Goal: Task Accomplishment & Management: Use online tool/utility

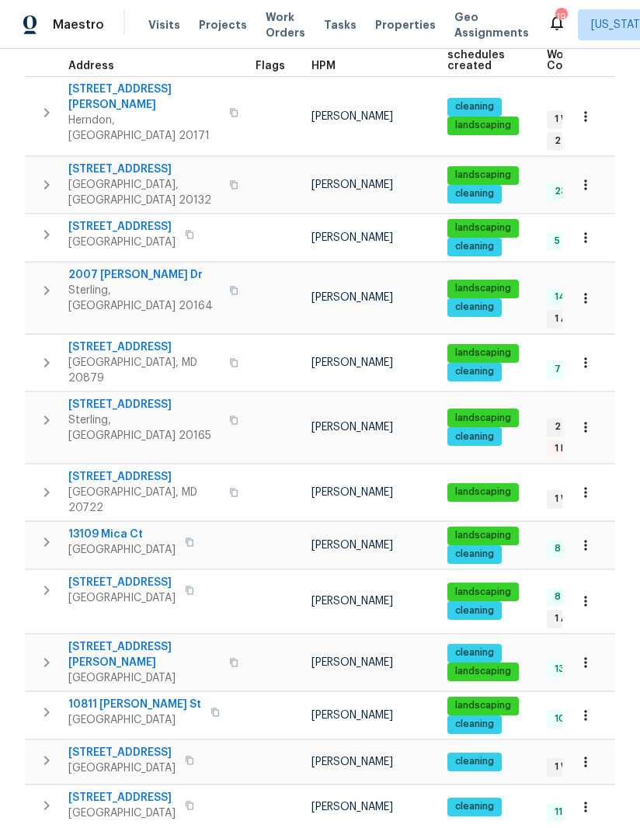
scroll to position [256, 0]
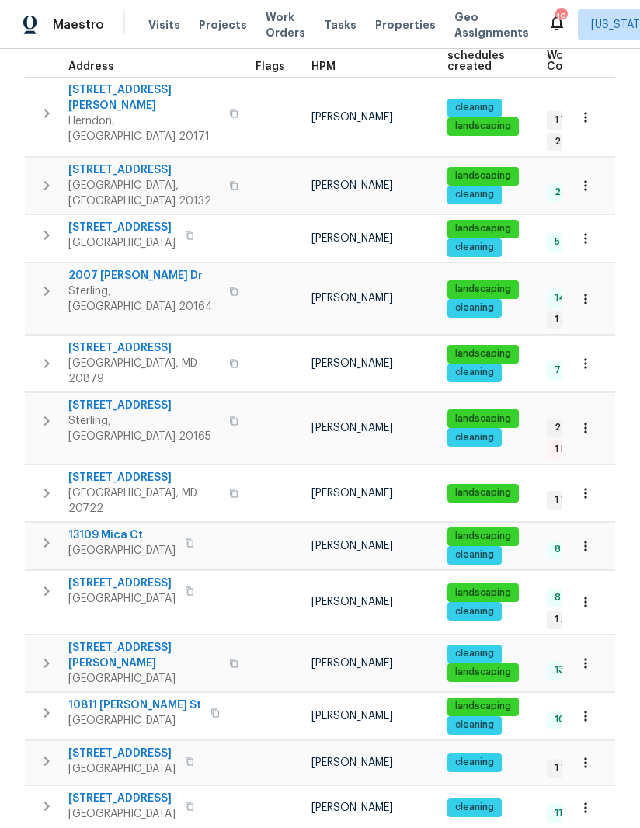
click at [586, 758] on icon "button" at bounding box center [585, 763] width 2 height 10
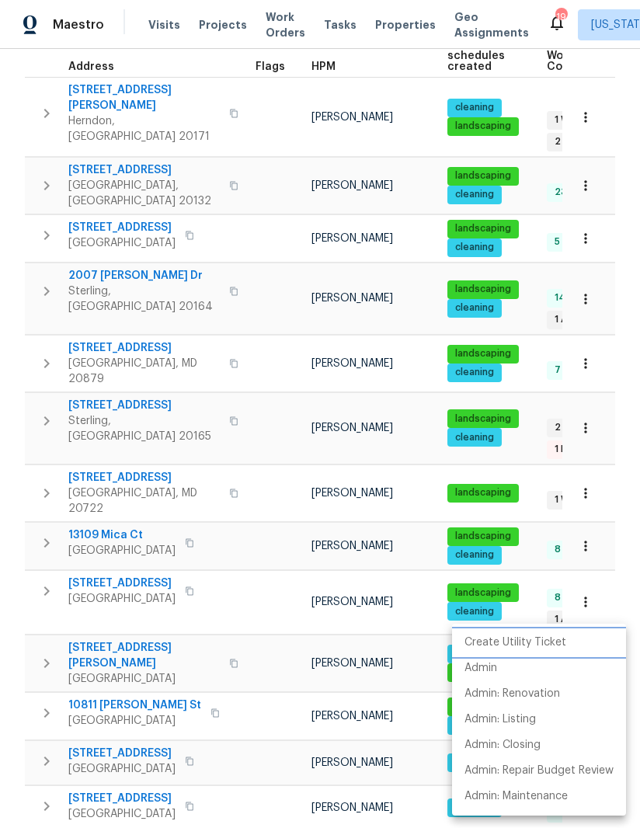
click at [549, 640] on p "Create Utility Ticket" at bounding box center [516, 643] width 102 height 16
click at [82, 686] on div at bounding box center [320, 414] width 640 height 828
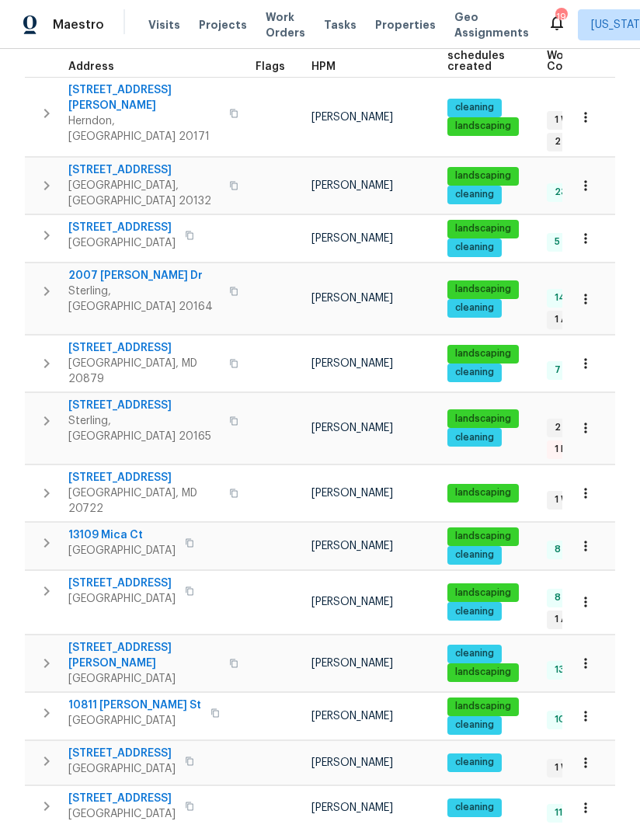
click at [94, 746] on span "[STREET_ADDRESS]" at bounding box center [121, 754] width 107 height 16
click at [591, 755] on icon "button" at bounding box center [586, 763] width 16 height 16
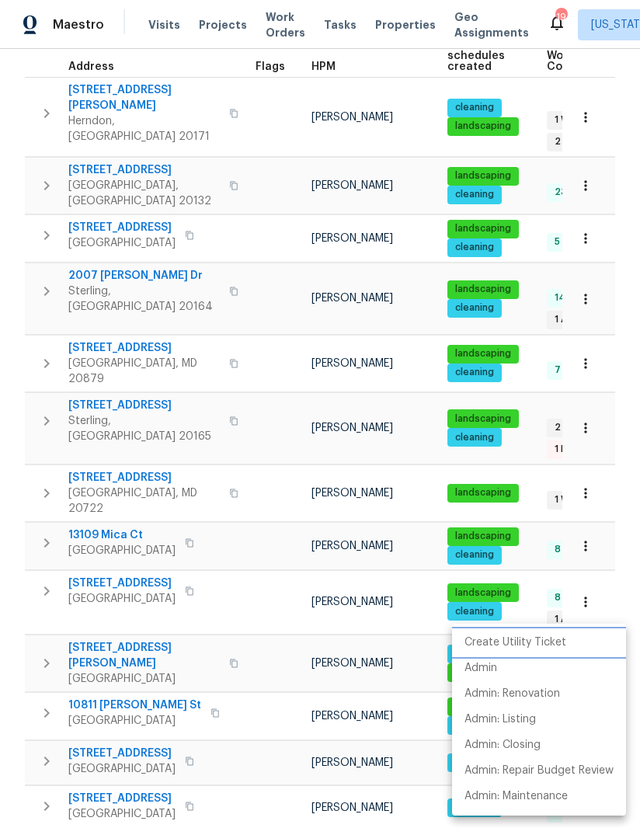
click at [546, 637] on p "Create Utility Ticket" at bounding box center [516, 643] width 102 height 16
click at [528, 694] on p "Admin: Renovation" at bounding box center [513, 694] width 96 height 16
click at [407, 600] on div at bounding box center [320, 414] width 640 height 828
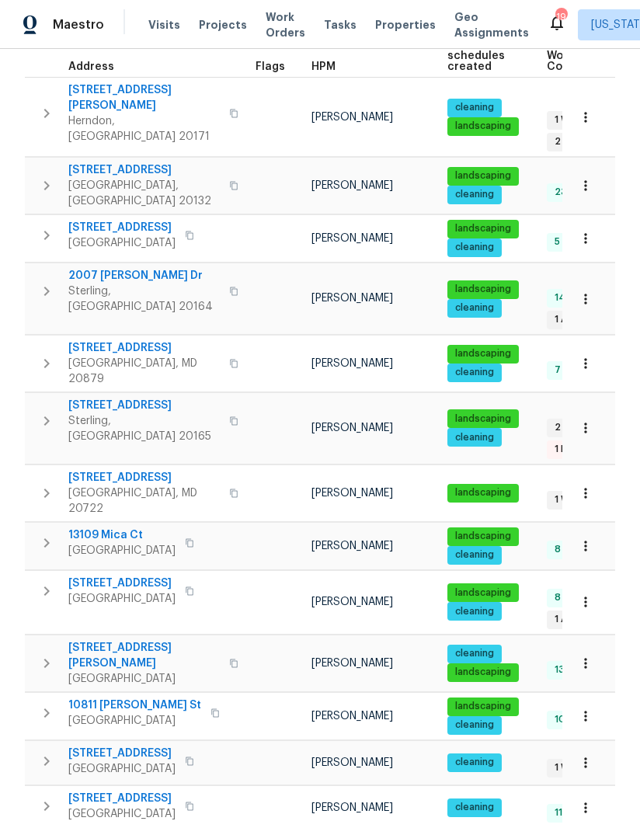
click at [585, 758] on icon "button" at bounding box center [585, 763] width 2 height 10
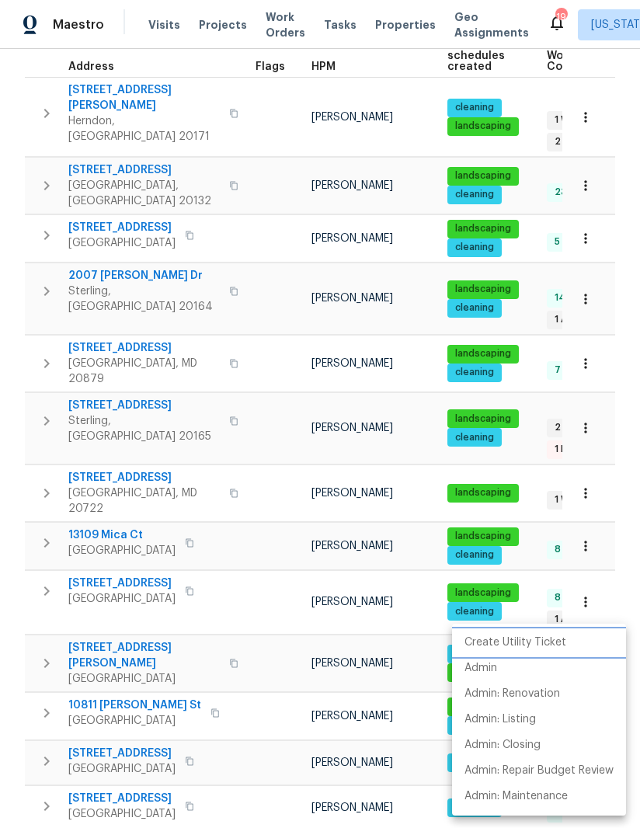
click at [536, 642] on p "Create Utility Ticket" at bounding box center [516, 643] width 102 height 16
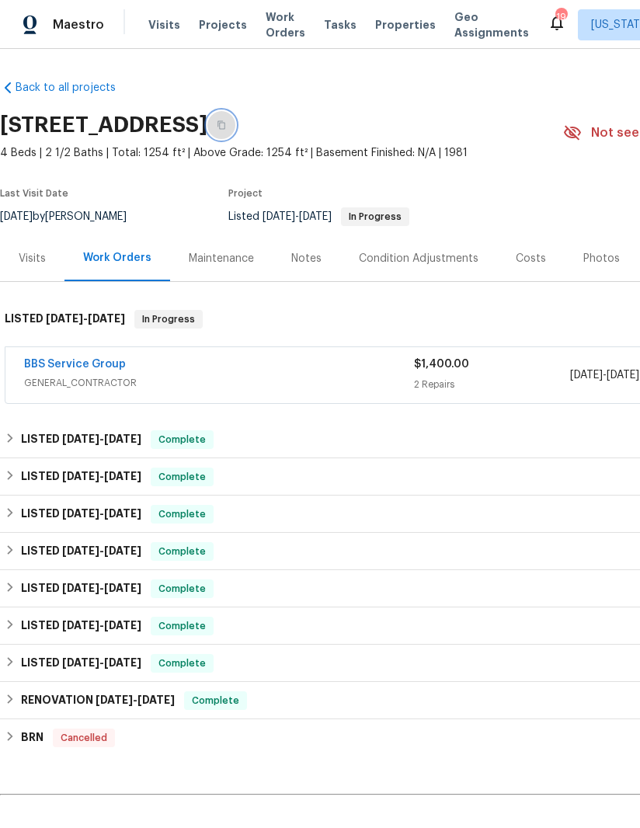
click at [225, 121] on icon "button" at bounding box center [222, 125] width 8 height 9
click at [226, 128] on icon "button" at bounding box center [221, 124] width 9 height 9
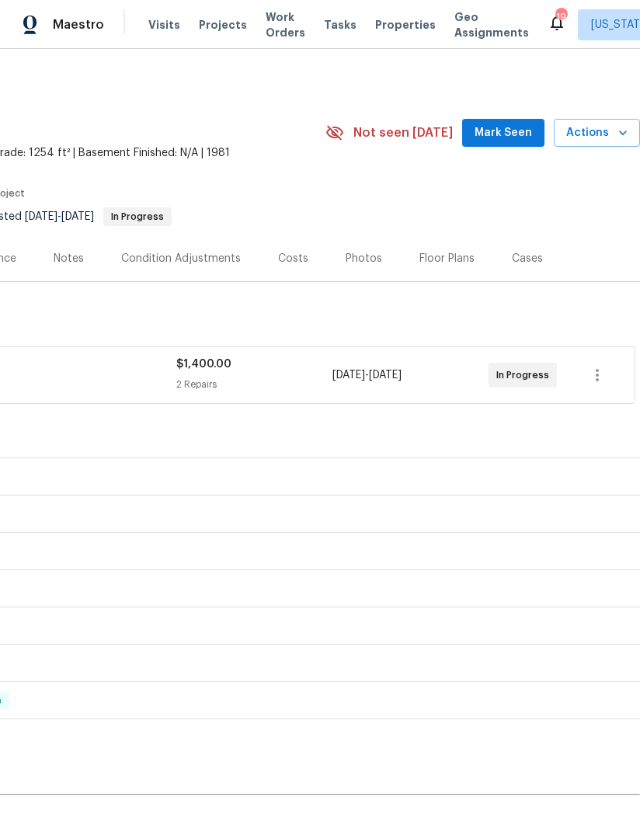
scroll to position [0, 238]
click at [609, 141] on span "Actions" at bounding box center [597, 133] width 61 height 19
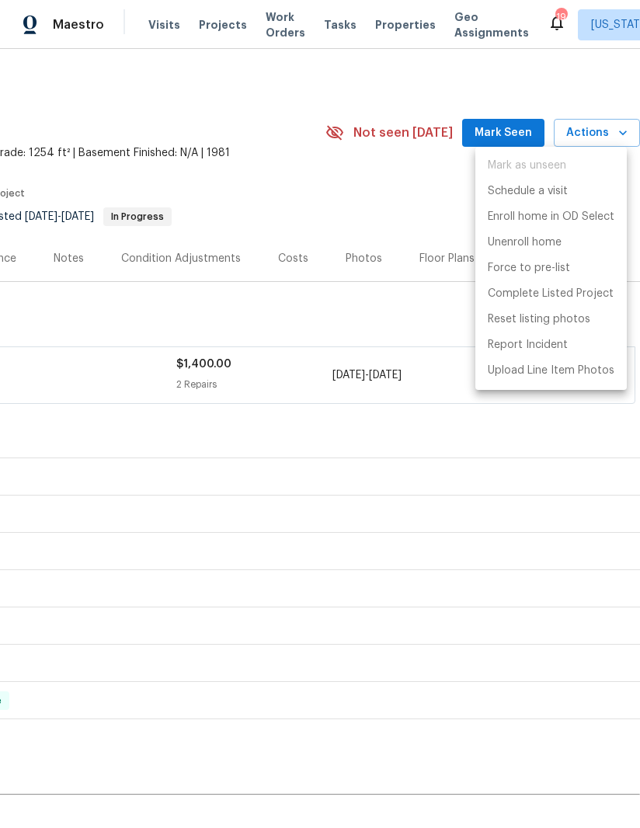
click at [438, 305] on div at bounding box center [320, 414] width 640 height 828
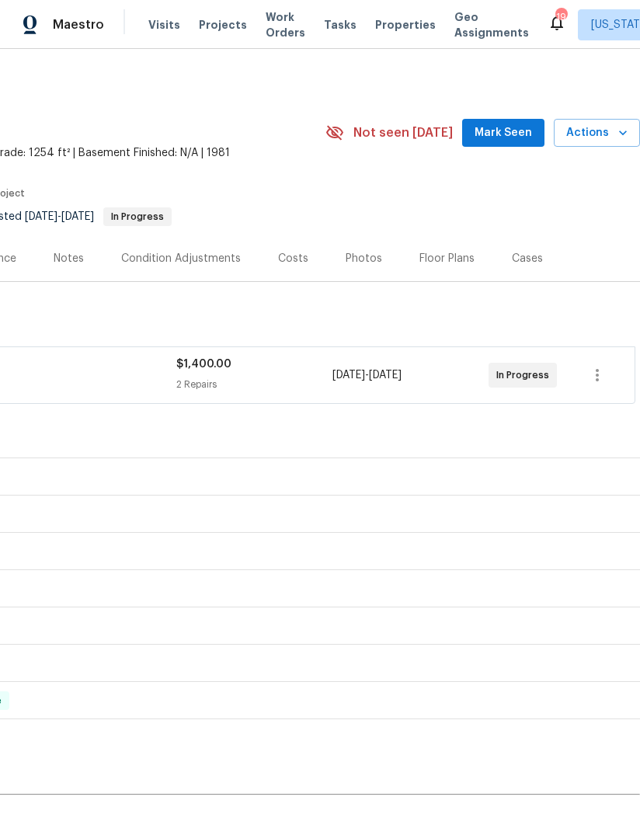
click at [609, 134] on span "Actions" at bounding box center [597, 133] width 61 height 19
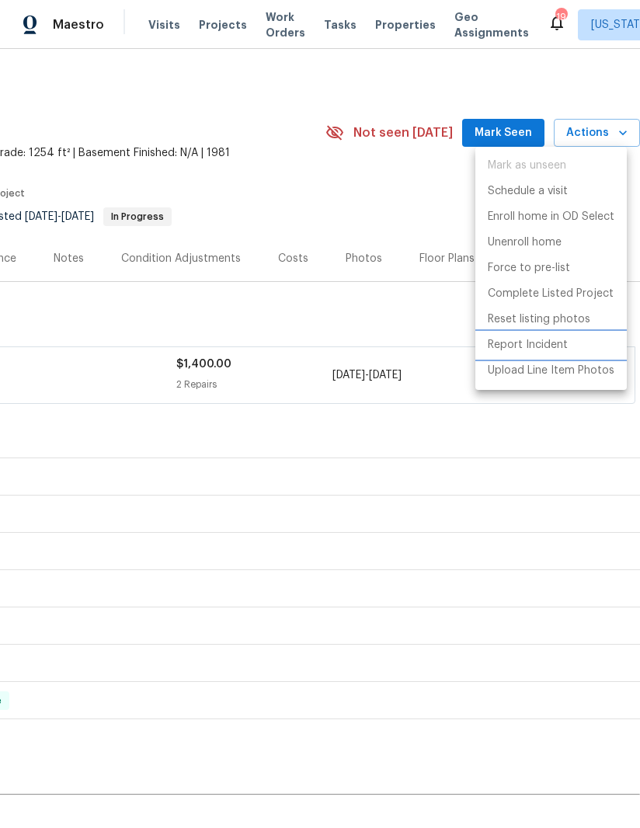
click at [560, 338] on p "Report Incident" at bounding box center [528, 345] width 80 height 16
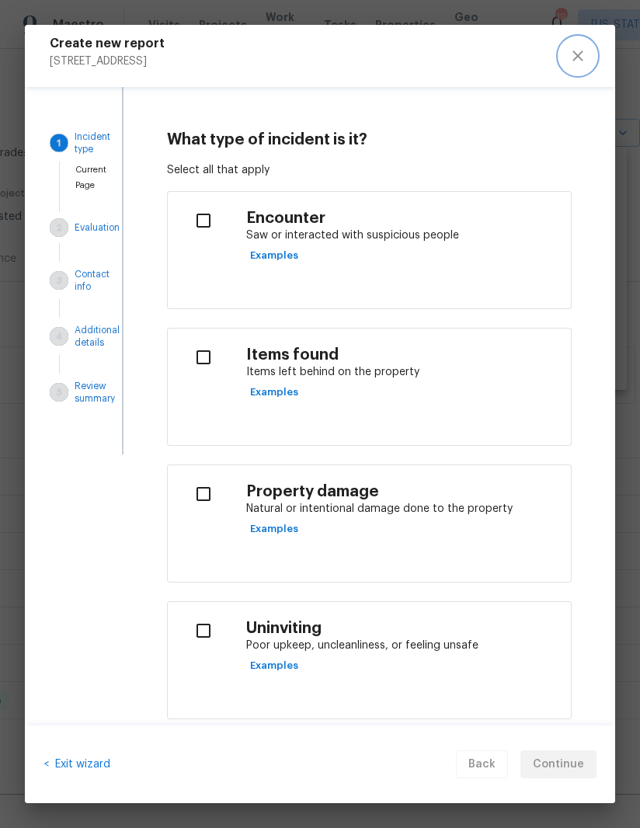
click at [580, 58] on icon "close" at bounding box center [578, 56] width 10 height 10
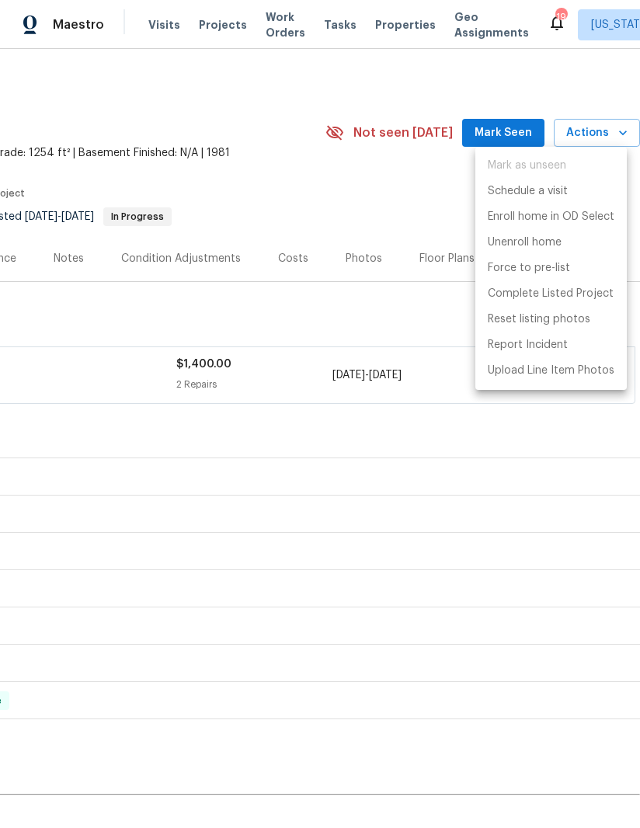
click at [377, 202] on div at bounding box center [320, 414] width 640 height 828
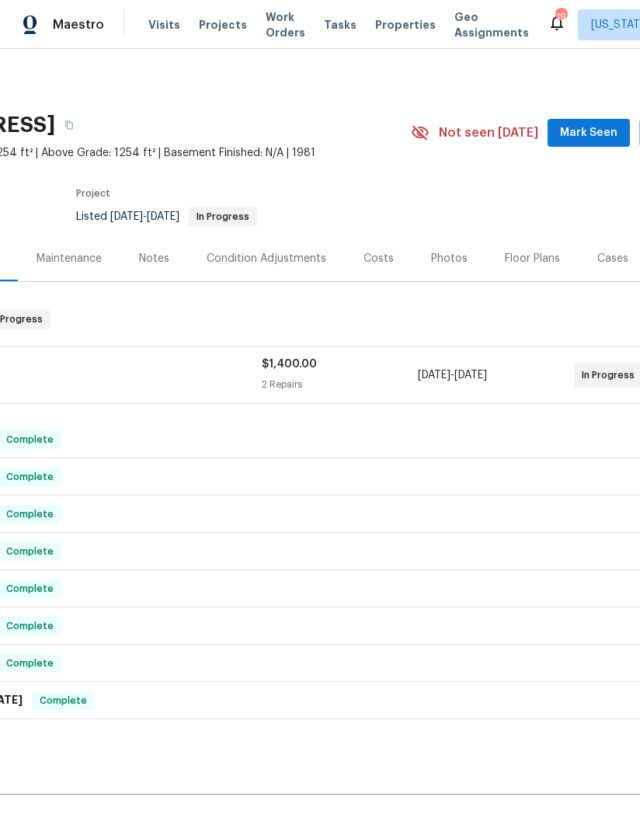
scroll to position [0, 152]
click at [74, 127] on icon "button" at bounding box center [70, 125] width 8 height 9
click at [75, 126] on icon "button" at bounding box center [69, 124] width 9 height 9
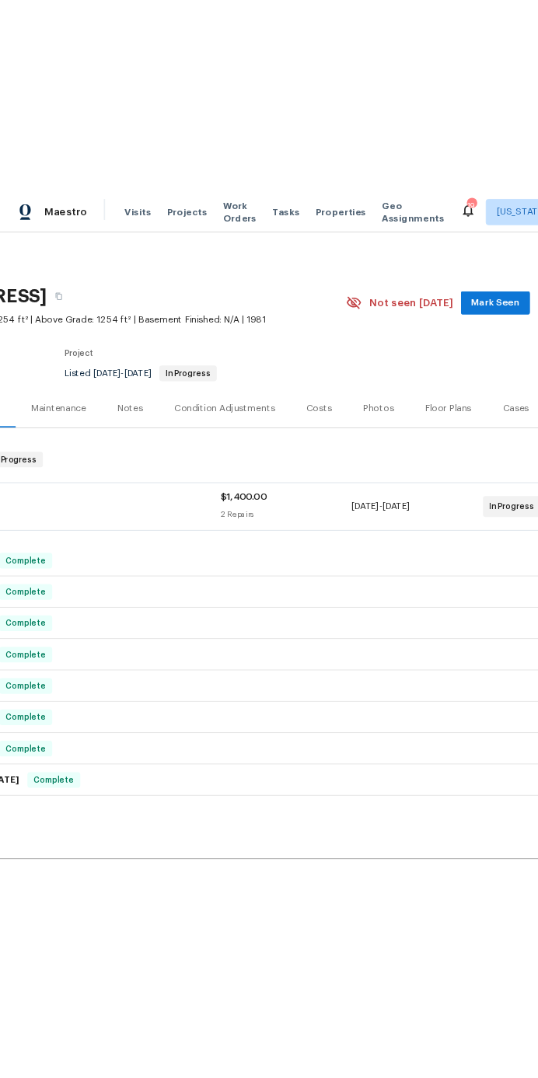
scroll to position [0, 0]
